Goal: Information Seeking & Learning: Find specific fact

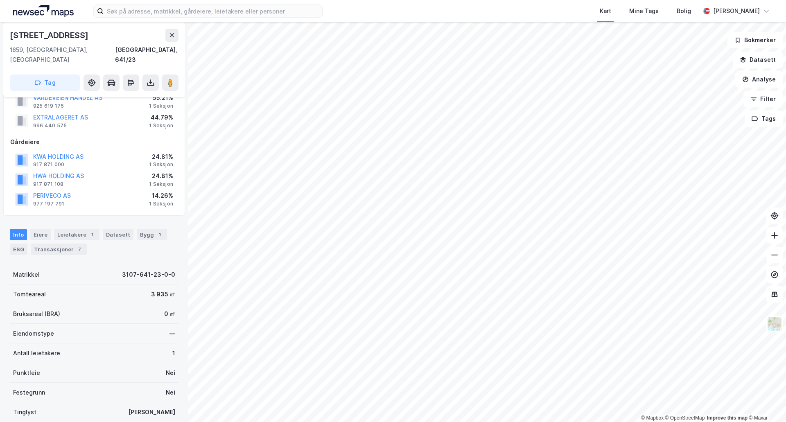
scroll to position [41, 0]
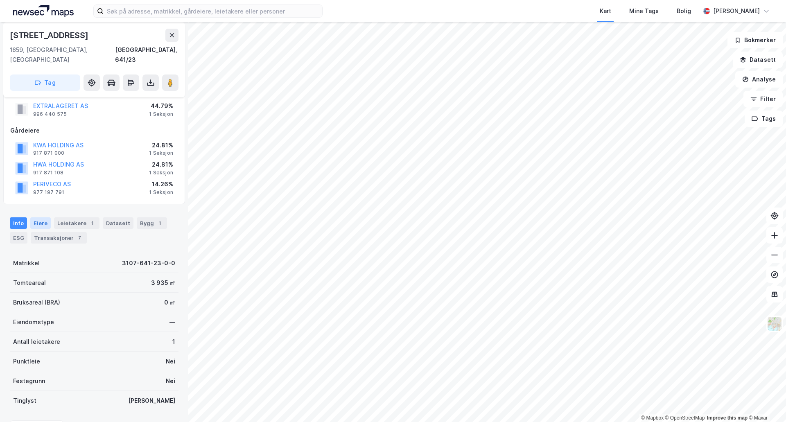
click at [36, 218] on div "Eiere" at bounding box center [40, 223] width 20 height 11
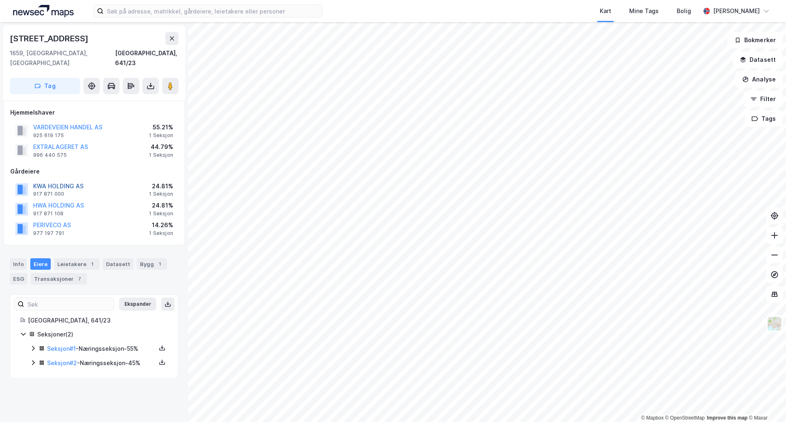
click at [0, 0] on button "KWA HOLDING AS" at bounding box center [0, 0] width 0 height 0
